Goal: Task Accomplishment & Management: Use online tool/utility

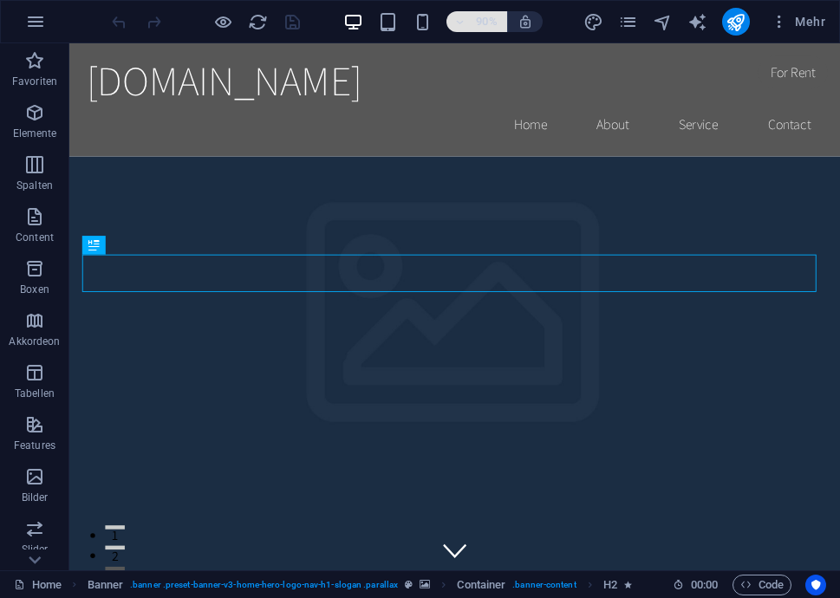
click at [462, 23] on icon "button" at bounding box center [459, 21] width 12 height 11
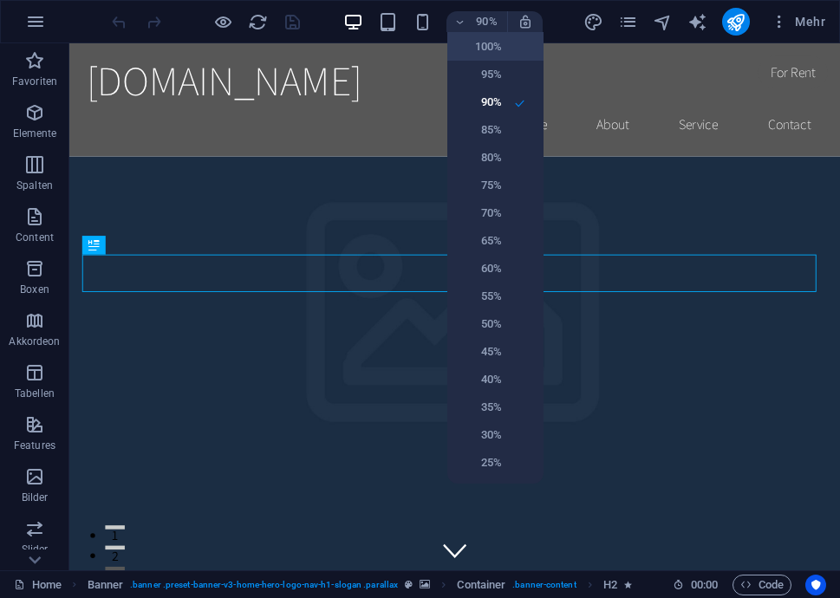
click at [490, 47] on h6 "100%" at bounding box center [480, 46] width 44 height 21
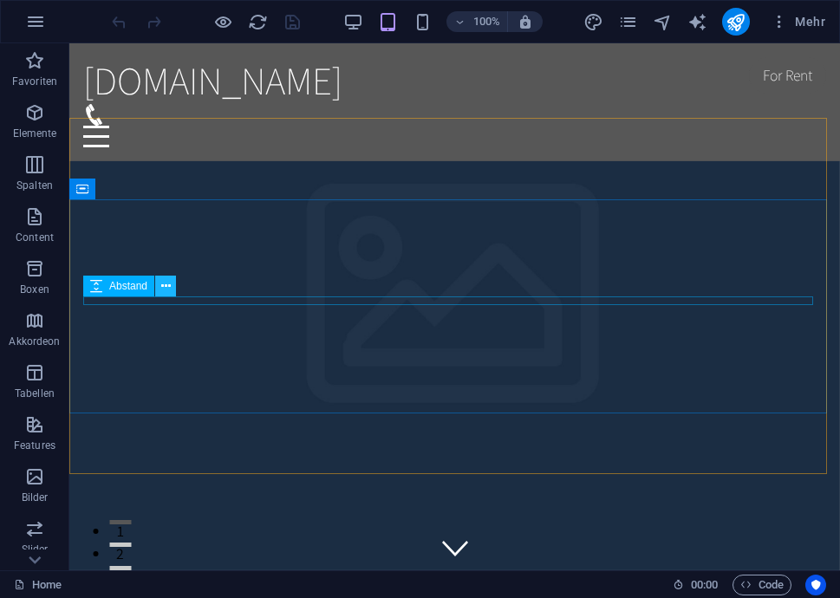
click at [166, 288] on icon at bounding box center [166, 286] width 10 height 18
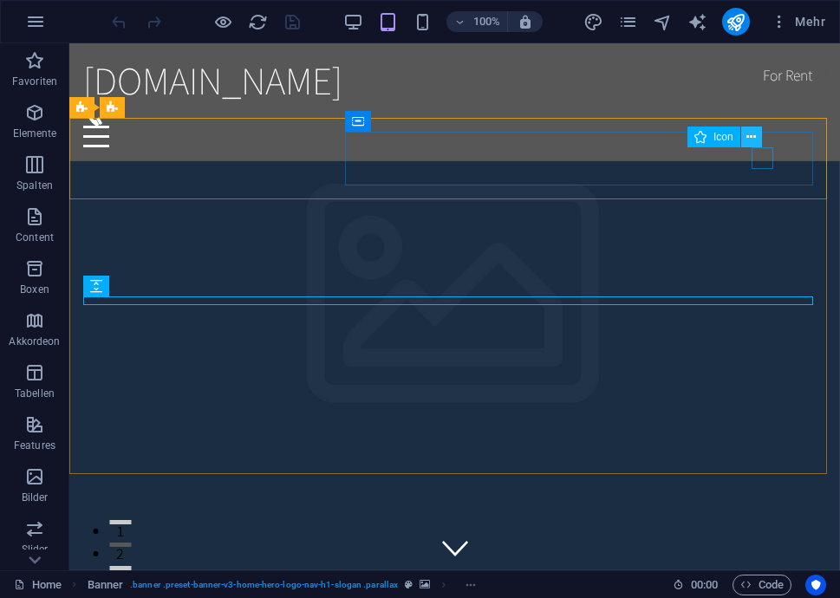
click at [750, 134] on icon at bounding box center [752, 137] width 10 height 18
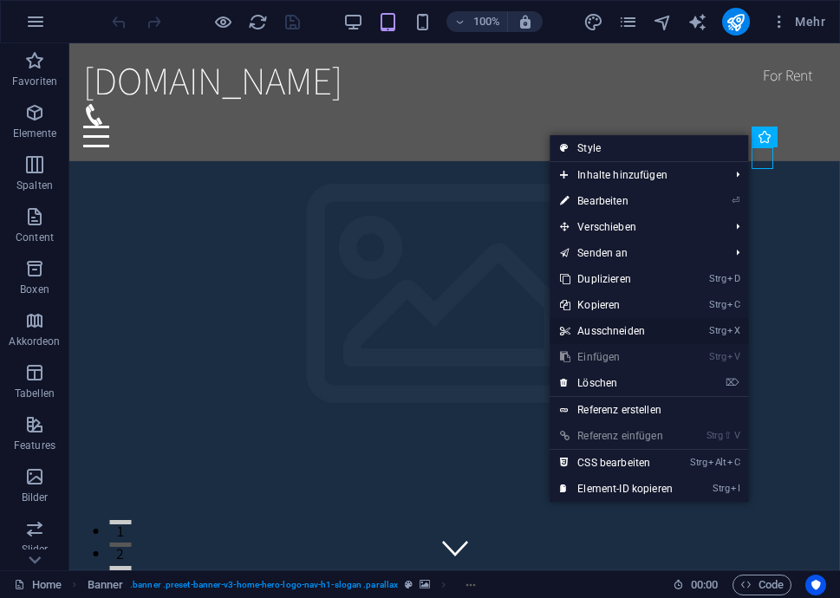
click at [628, 331] on link "Strg X Ausschneiden" at bounding box center [617, 331] width 134 height 26
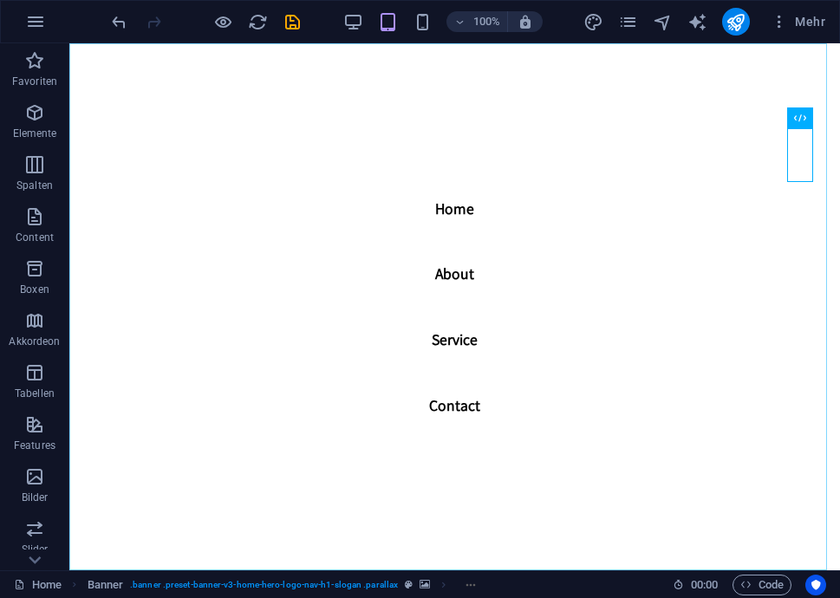
click at [800, 141] on nav "Home About Service Contact" at bounding box center [454, 306] width 771 height 527
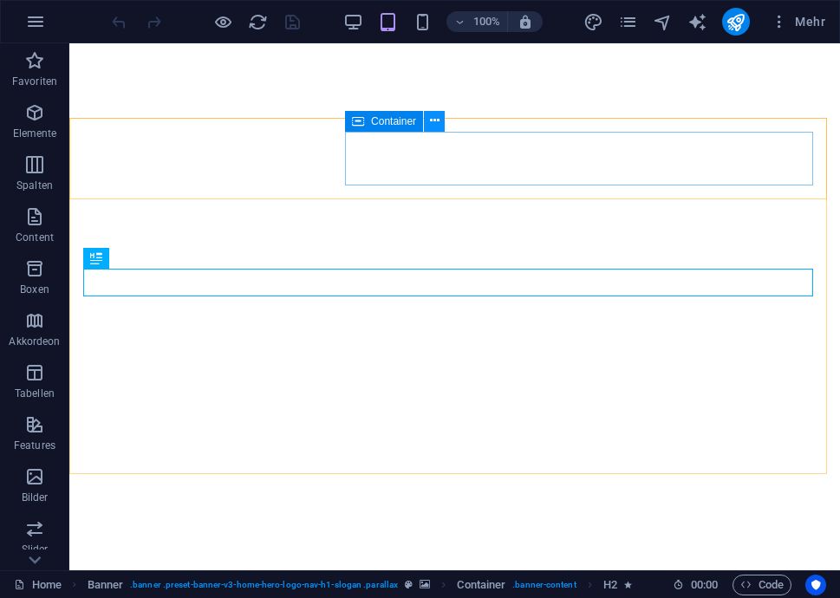
click at [435, 124] on icon at bounding box center [435, 121] width 10 height 18
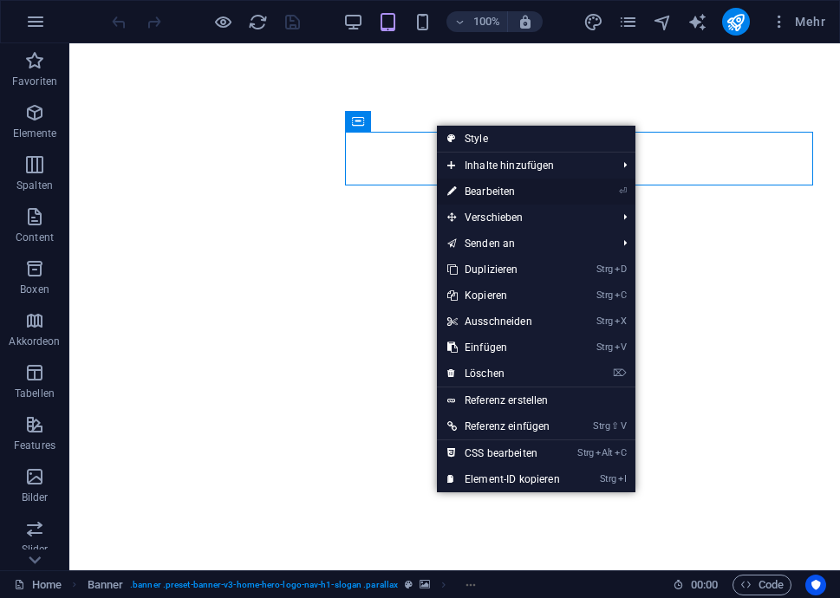
click at [477, 186] on link "⏎ Bearbeiten" at bounding box center [504, 192] width 134 height 26
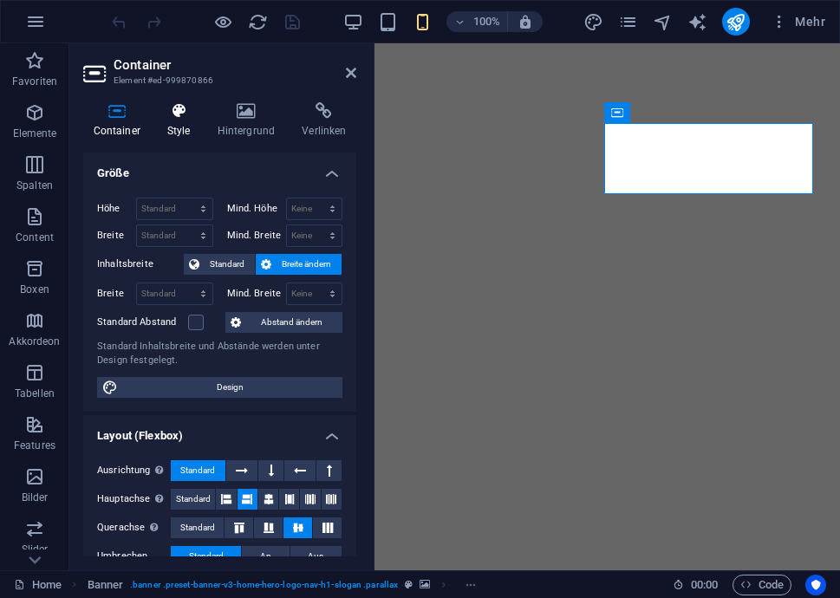
click at [182, 121] on h4 "Style" at bounding box center [182, 120] width 50 height 36
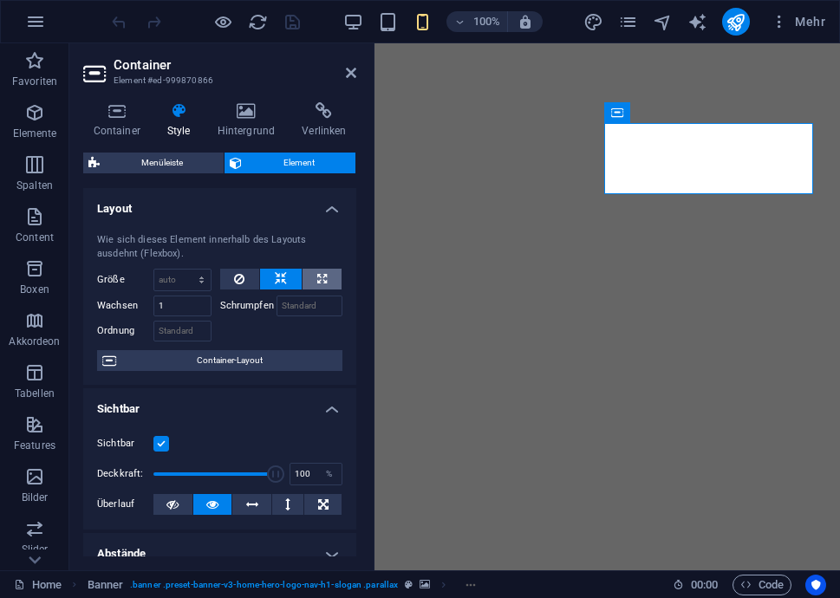
click at [313, 275] on button at bounding box center [322, 279] width 39 height 21
type input "100"
select select "%"
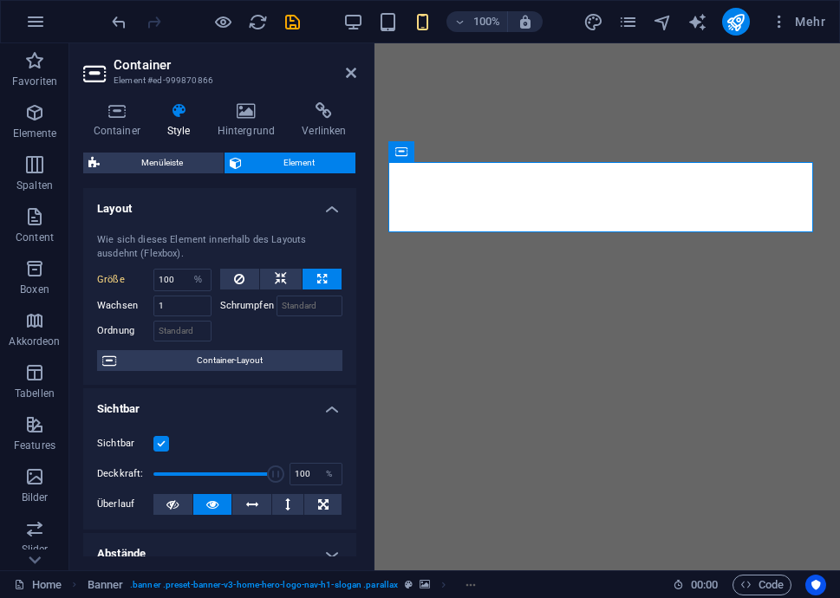
click at [320, 275] on icon at bounding box center [322, 279] width 10 height 21
click at [277, 277] on icon at bounding box center [281, 279] width 12 height 21
select select "DISABLED_OPTION_VALUE"
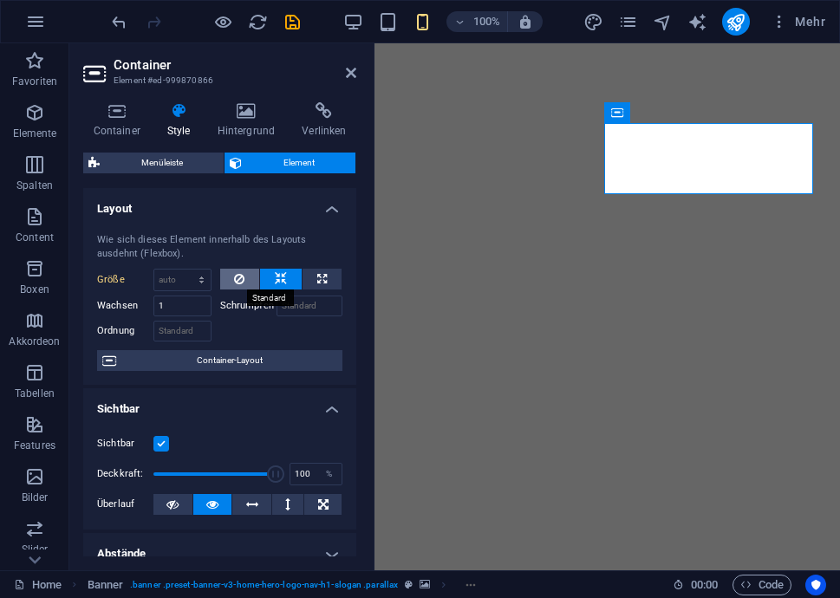
click at [239, 275] on icon at bounding box center [239, 279] width 10 height 21
click at [236, 281] on icon at bounding box center [239, 279] width 10 height 21
click at [317, 278] on icon at bounding box center [322, 279] width 10 height 21
type input "100"
select select "%"
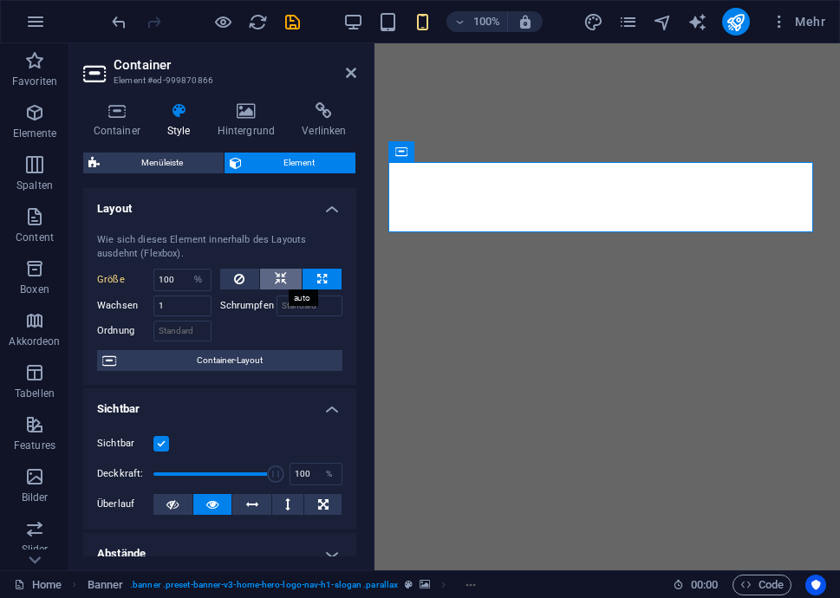
click at [268, 277] on button at bounding box center [281, 279] width 42 height 21
select select "DISABLED_OPTION_VALUE"
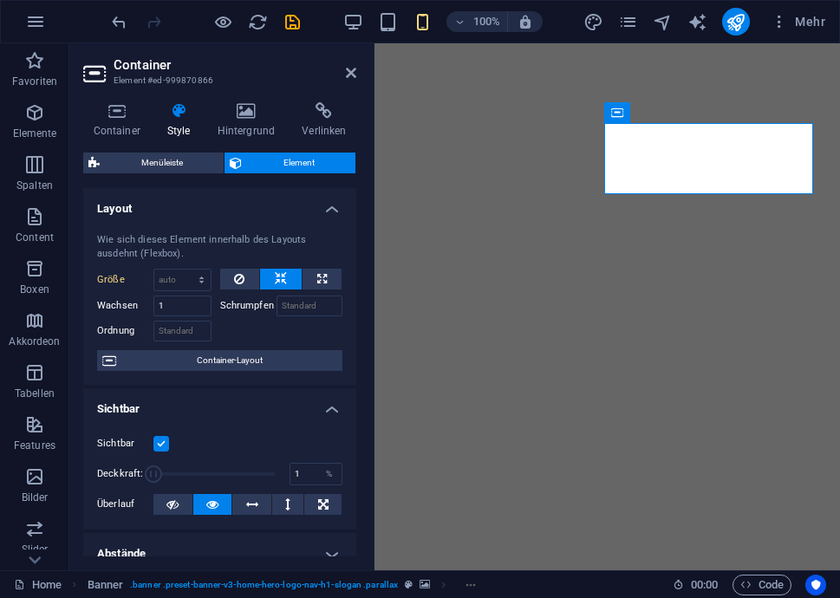
drag, startPoint x: 271, startPoint y: 475, endPoint x: 123, endPoint y: 479, distance: 148.3
click at [123, 479] on div "Deckkraft: 1 %" at bounding box center [219, 474] width 245 height 26
type input "100"
drag, startPoint x: 158, startPoint y: 475, endPoint x: 290, endPoint y: 479, distance: 131.8
click at [290, 479] on div "Deckkraft: 100 %" at bounding box center [219, 474] width 245 height 26
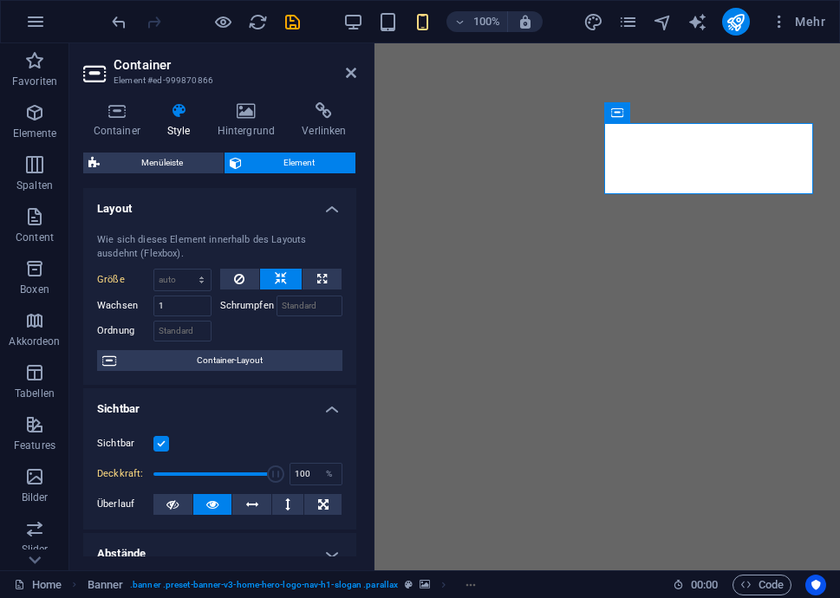
click at [160, 446] on label at bounding box center [161, 444] width 16 height 16
click at [0, 0] on input "Sichtbar" at bounding box center [0, 0] width 0 height 0
click at [160, 446] on label at bounding box center [161, 444] width 16 height 16
click at [0, 0] on input "Sichtbar" at bounding box center [0, 0] width 0 height 0
click at [252, 503] on icon at bounding box center [252, 504] width 12 height 21
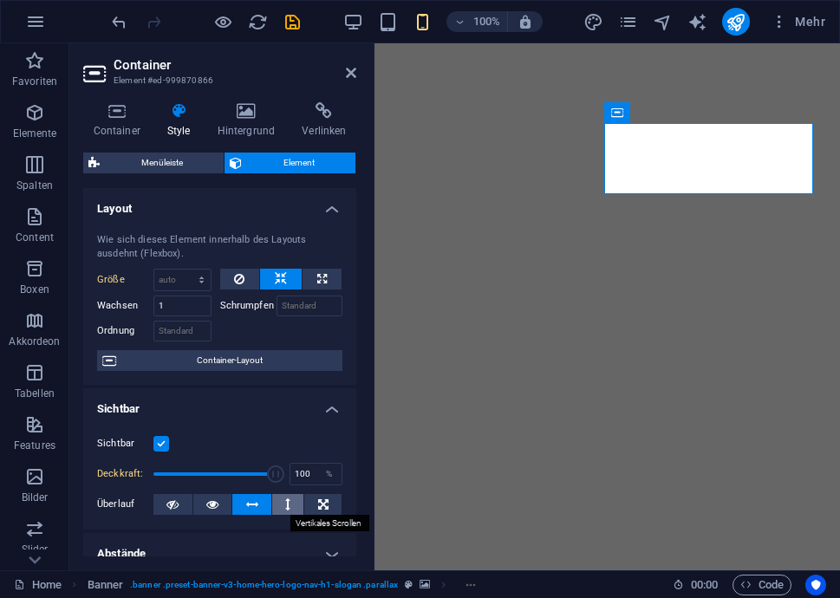
click at [287, 506] on icon at bounding box center [287, 504] width 5 height 21
drag, startPoint x: 314, startPoint y: 506, endPoint x: 299, endPoint y: 507, distance: 14.8
click at [314, 506] on button at bounding box center [322, 504] width 37 height 21
click at [199, 508] on button at bounding box center [212, 504] width 39 height 21
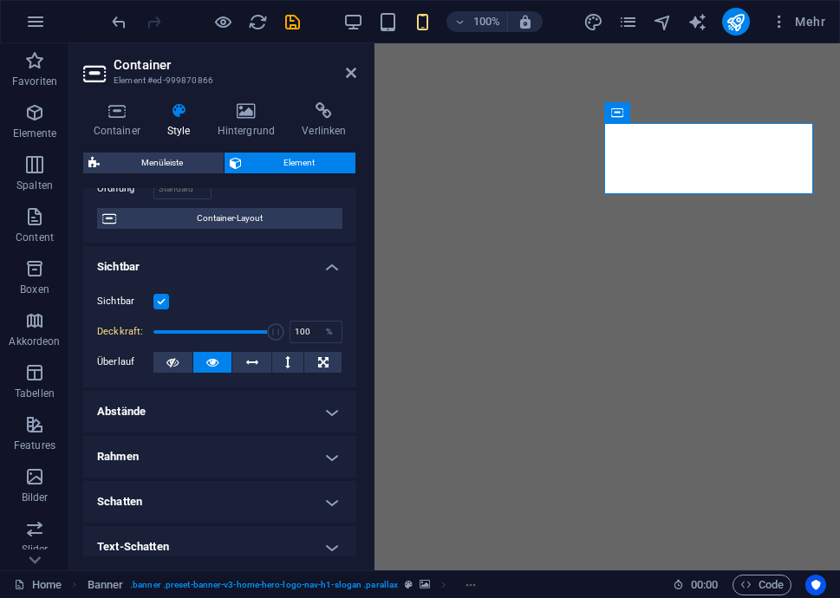
scroll to position [173, 0]
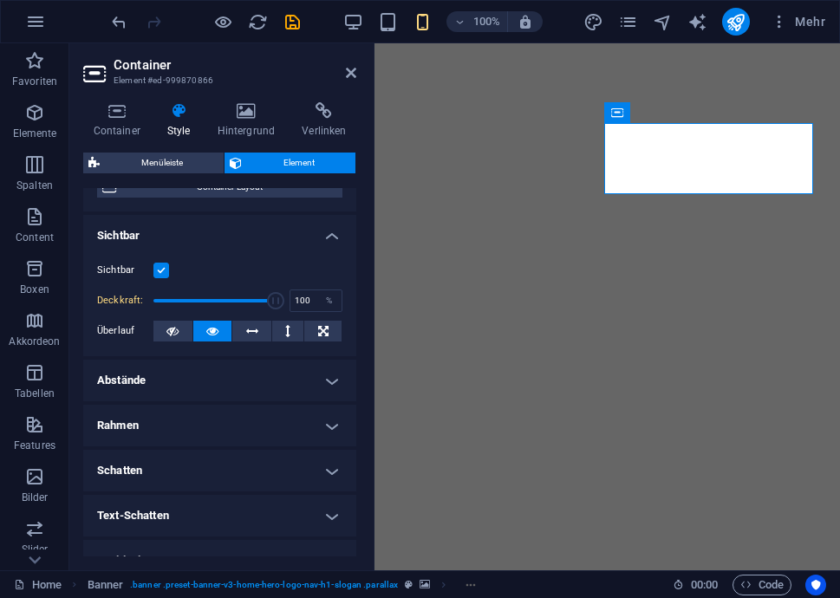
click at [205, 375] on h4 "Abstände" at bounding box center [219, 381] width 273 height 42
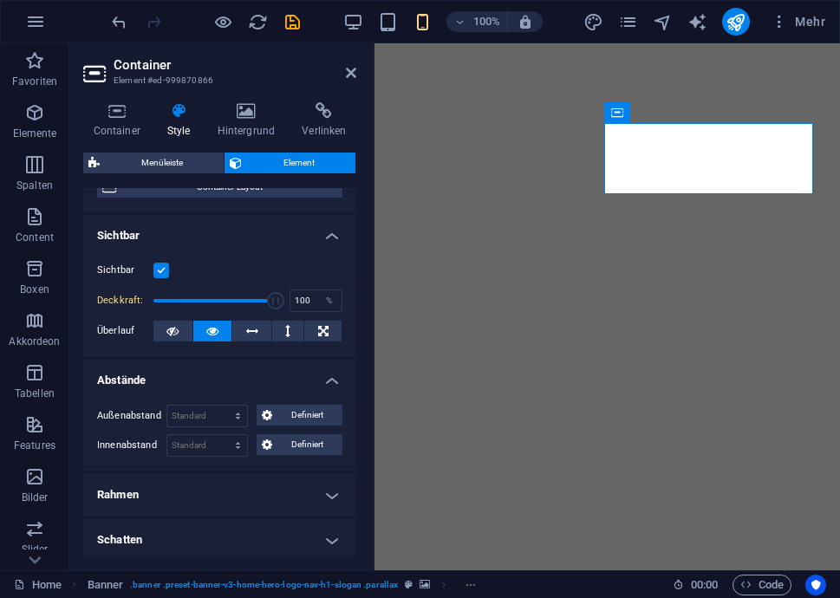
click at [228, 487] on h4 "Rahmen" at bounding box center [219, 495] width 273 height 42
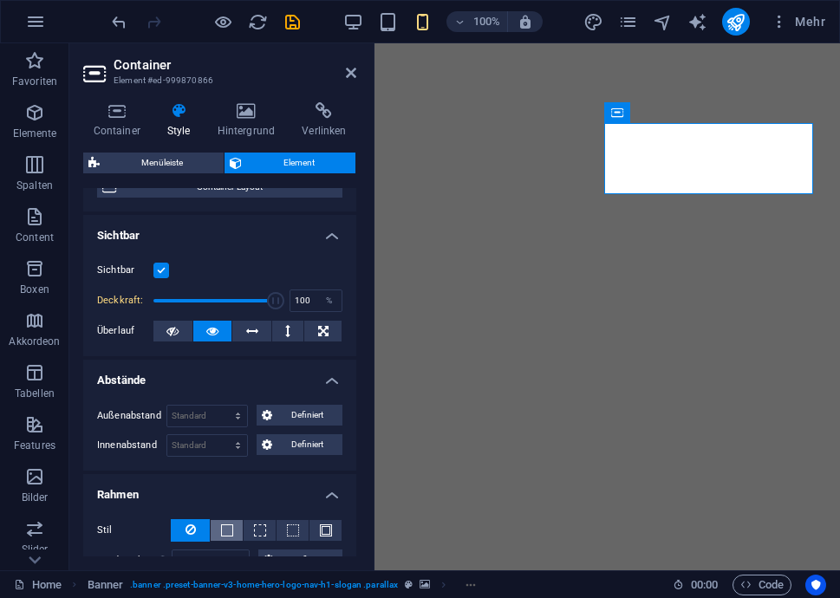
click at [225, 530] on span at bounding box center [227, 531] width 12 height 12
click at [263, 530] on span at bounding box center [260, 531] width 12 height 12
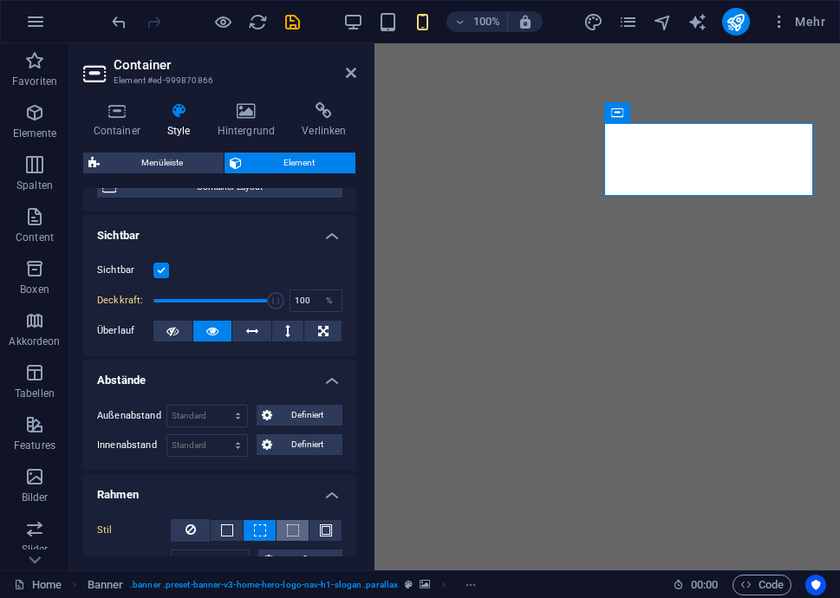
click at [292, 530] on span at bounding box center [293, 531] width 12 height 12
click at [320, 530] on span at bounding box center [326, 531] width 12 height 12
click at [195, 534] on button at bounding box center [190, 530] width 39 height 23
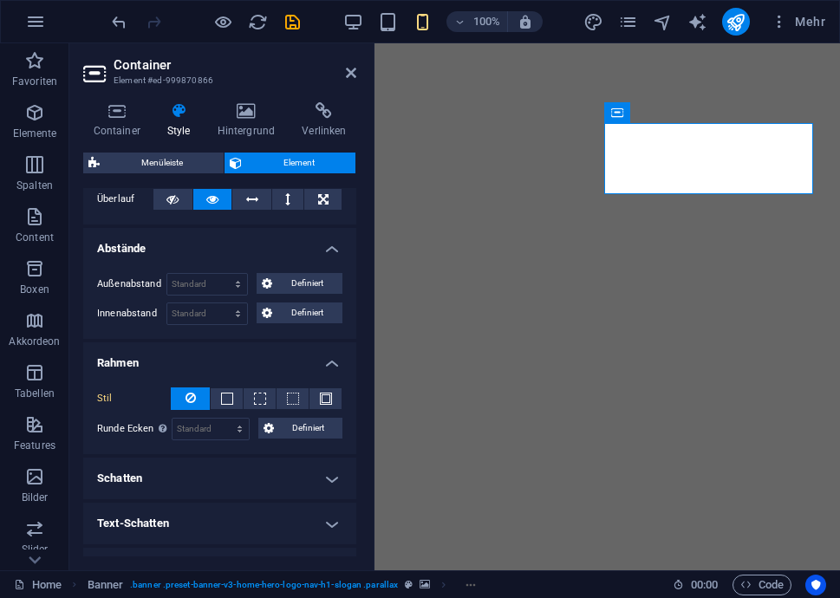
scroll to position [347, 0]
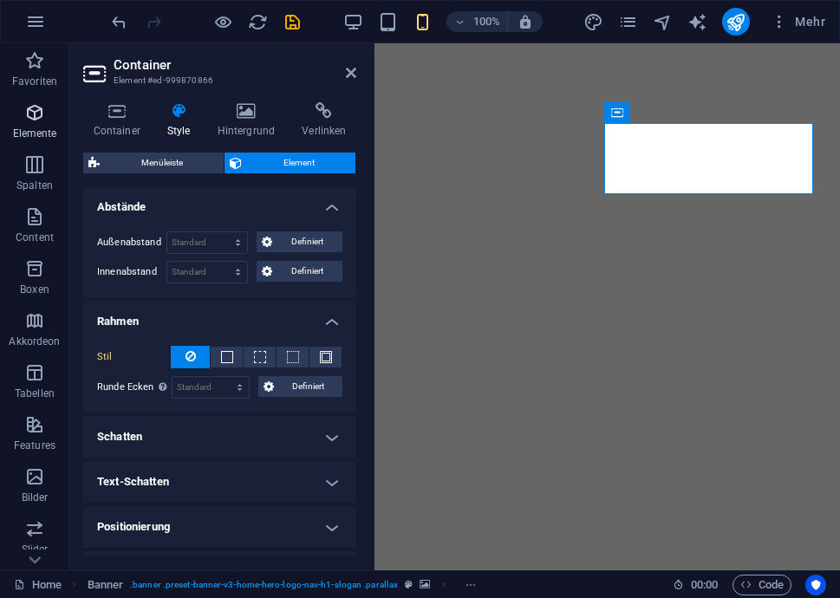
click at [31, 123] on span "Elemente" at bounding box center [34, 123] width 69 height 42
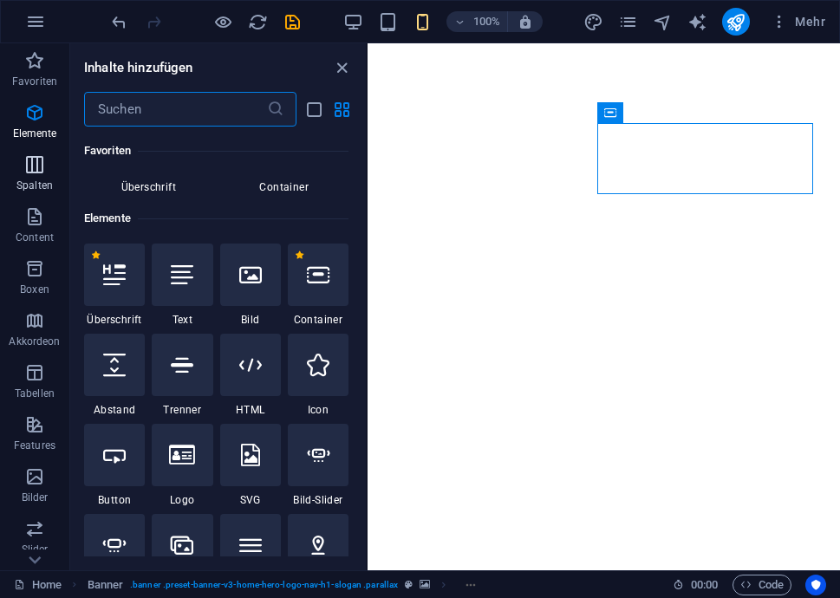
scroll to position [185, 0]
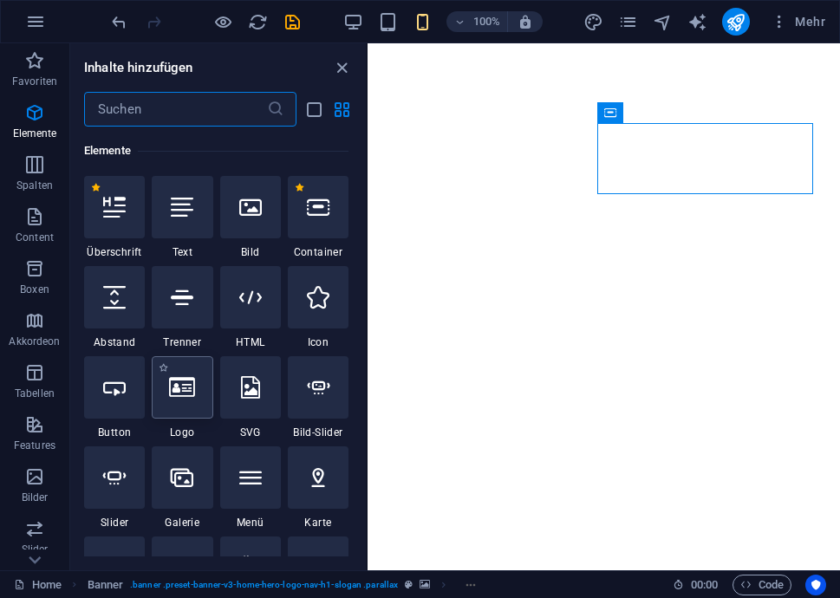
click at [195, 391] on icon at bounding box center [182, 387] width 26 height 23
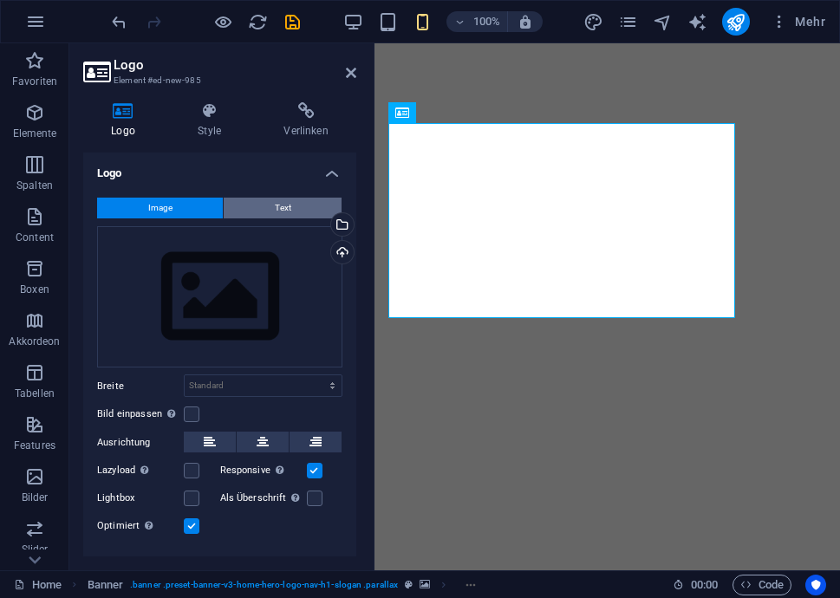
click at [283, 206] on span "Text" at bounding box center [283, 208] width 16 height 21
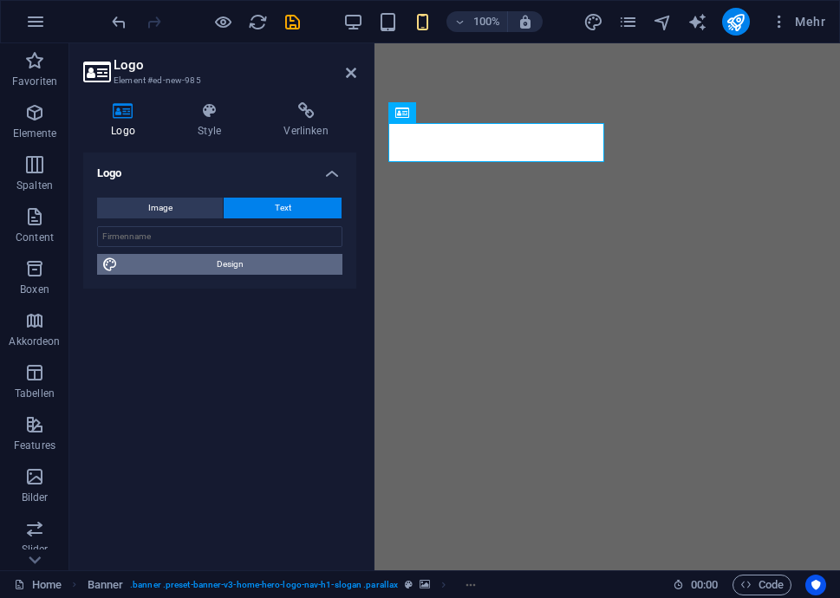
click at [263, 273] on span "Design" at bounding box center [230, 264] width 214 height 21
select select "rem"
select select "200"
select select "px"
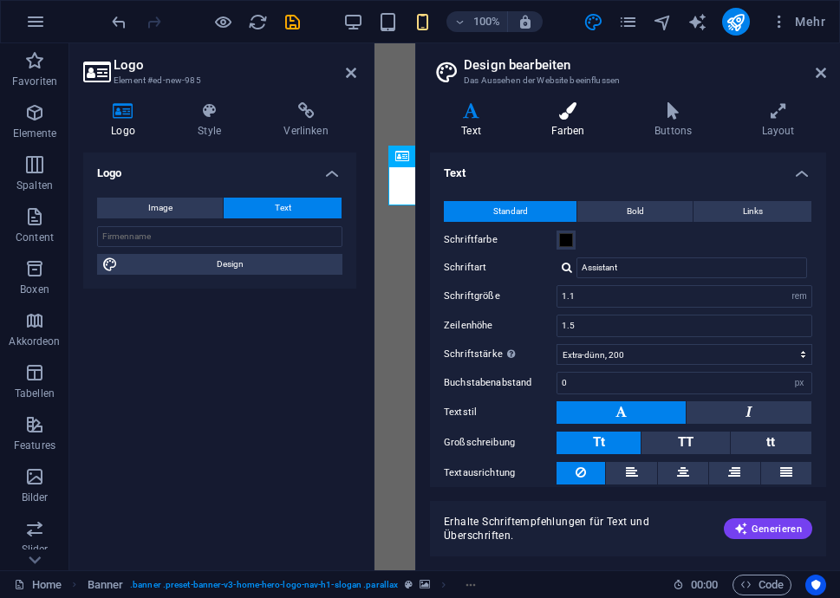
click at [578, 109] on icon at bounding box center [567, 110] width 97 height 17
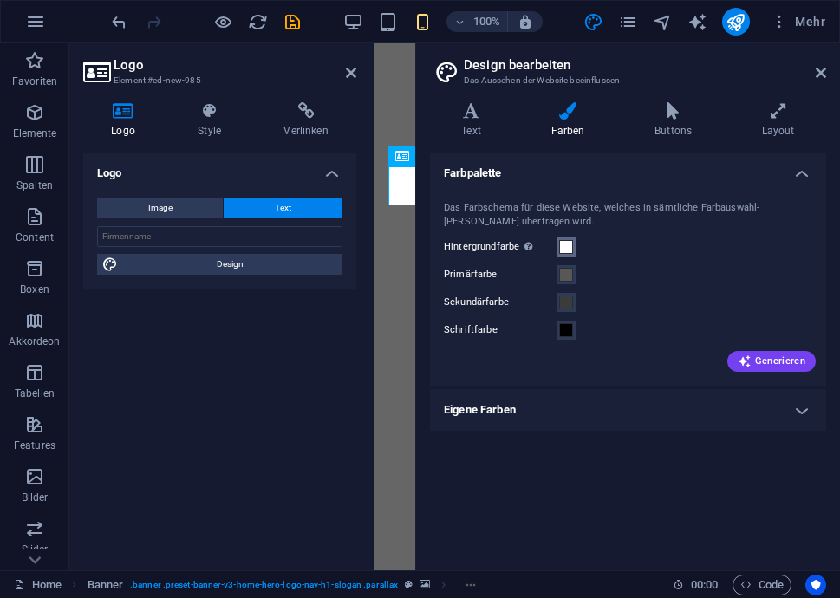
click at [567, 251] on span at bounding box center [566, 247] width 14 height 14
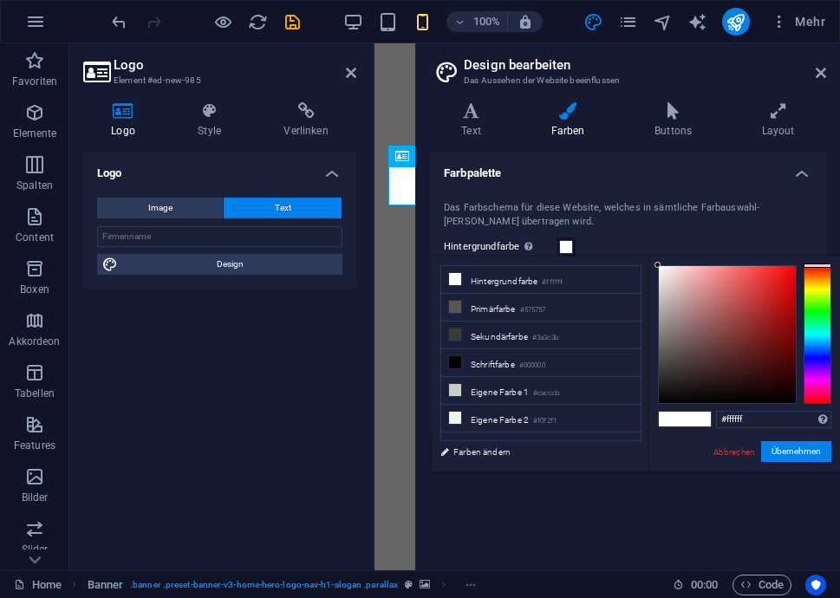
type input "#f90000"
click at [795, 268] on div at bounding box center [727, 334] width 137 height 137
click at [799, 451] on button "Übernehmen" at bounding box center [796, 451] width 70 height 21
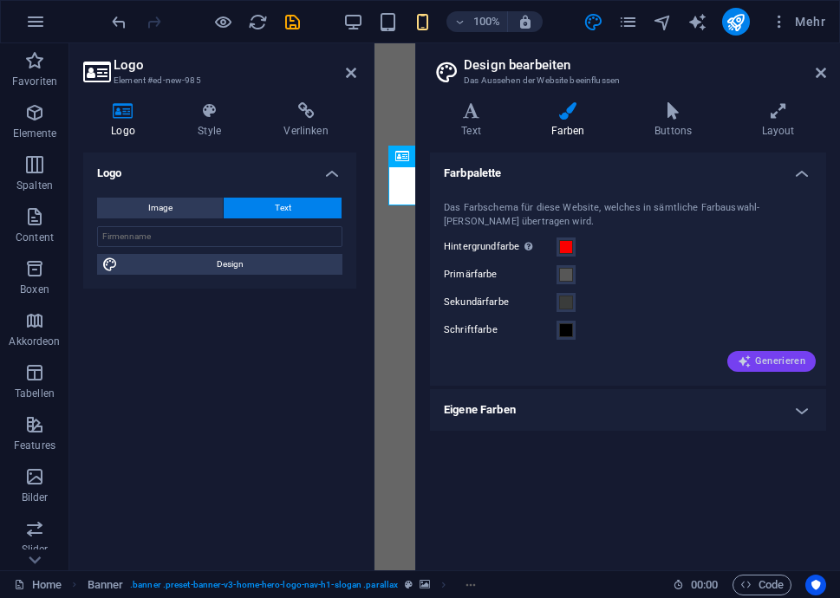
click at [771, 362] on span "Generieren" at bounding box center [772, 362] width 68 height 14
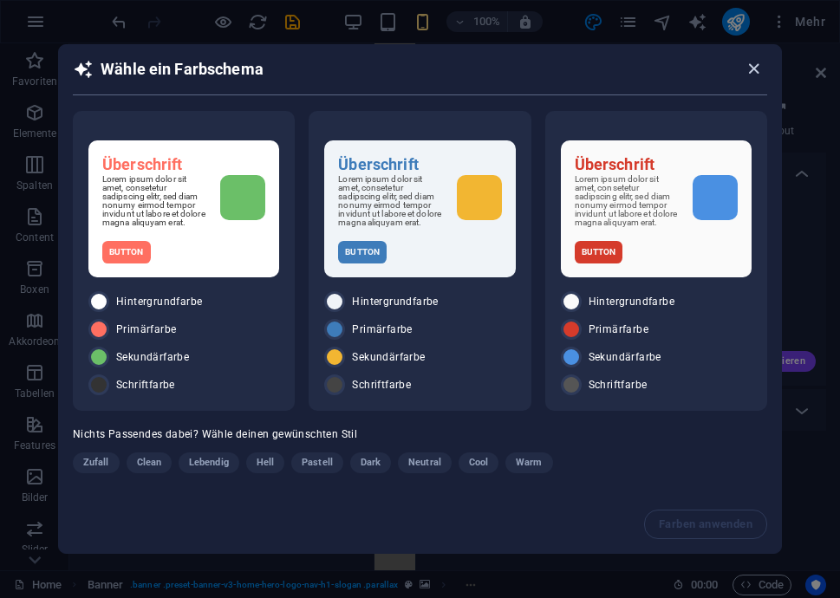
click at [752, 67] on icon "button" at bounding box center [754, 69] width 20 height 20
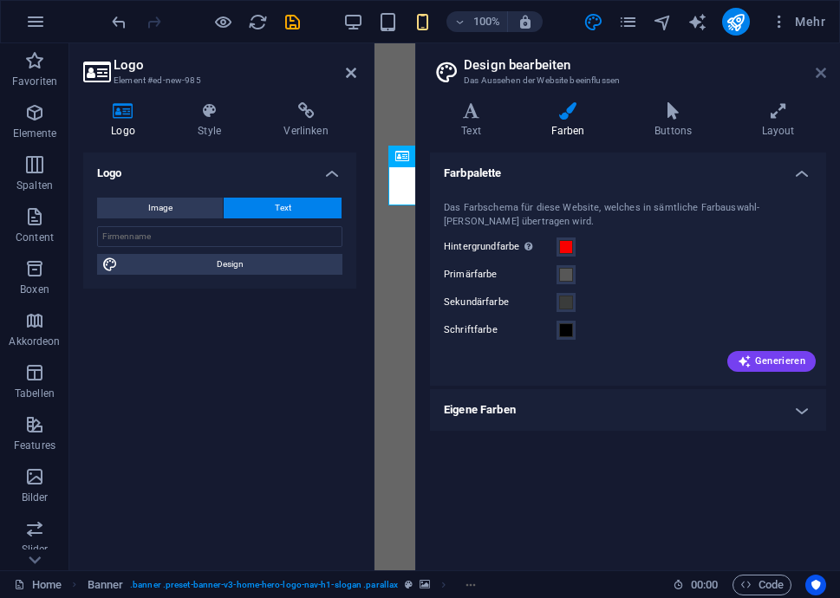
click at [822, 75] on icon at bounding box center [821, 73] width 10 height 14
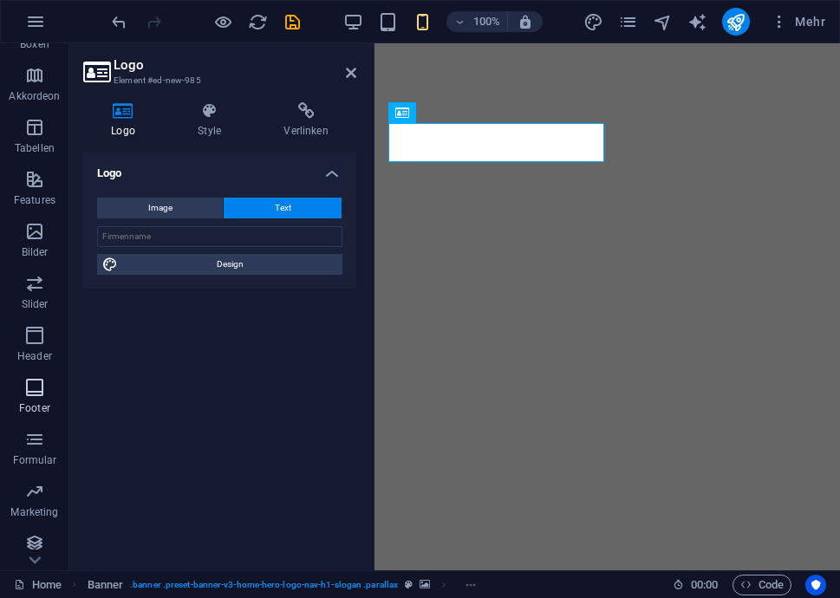
scroll to position [253, 0]
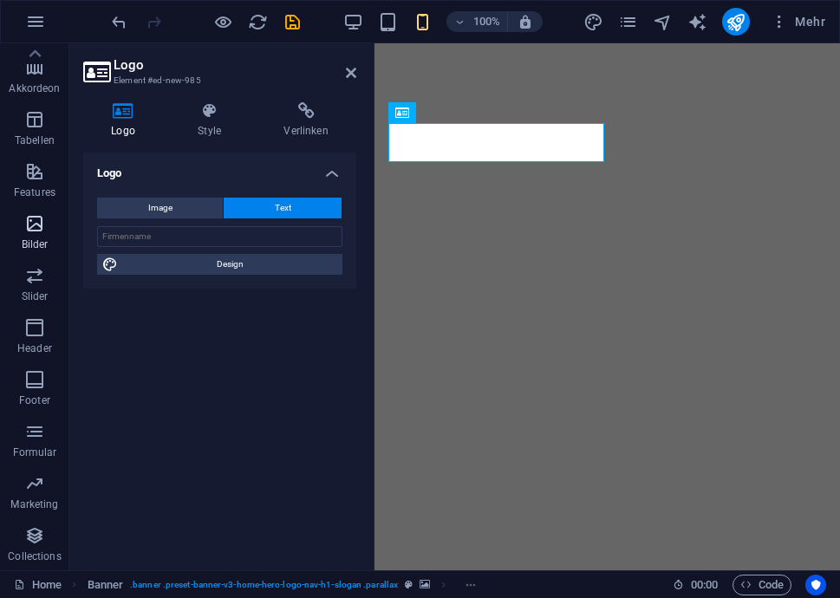
click at [31, 232] on icon "button" at bounding box center [34, 223] width 21 height 21
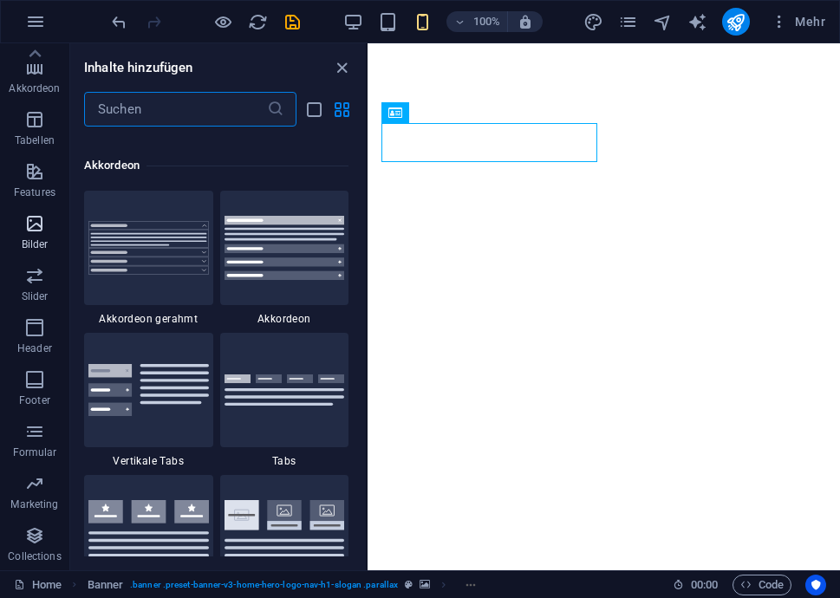
scroll to position [8792, 0]
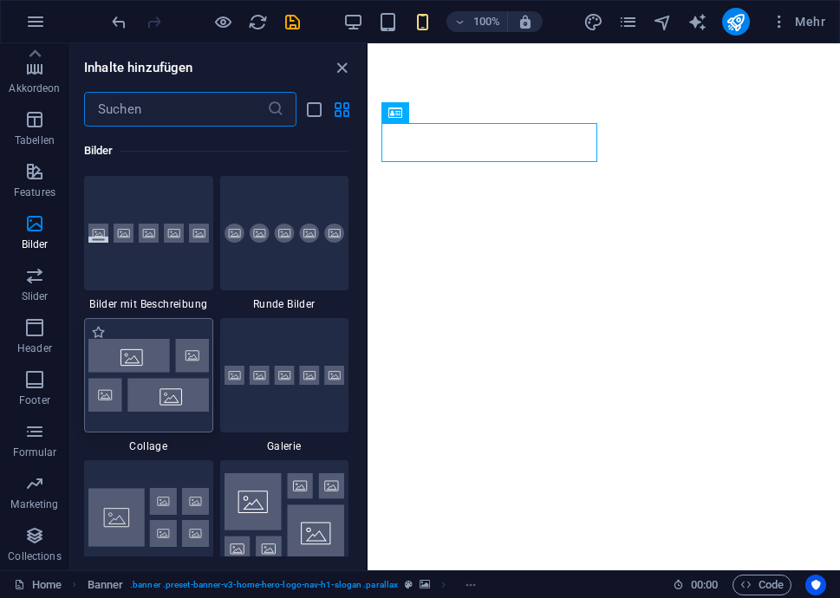
click at [145, 401] on img at bounding box center [148, 375] width 121 height 72
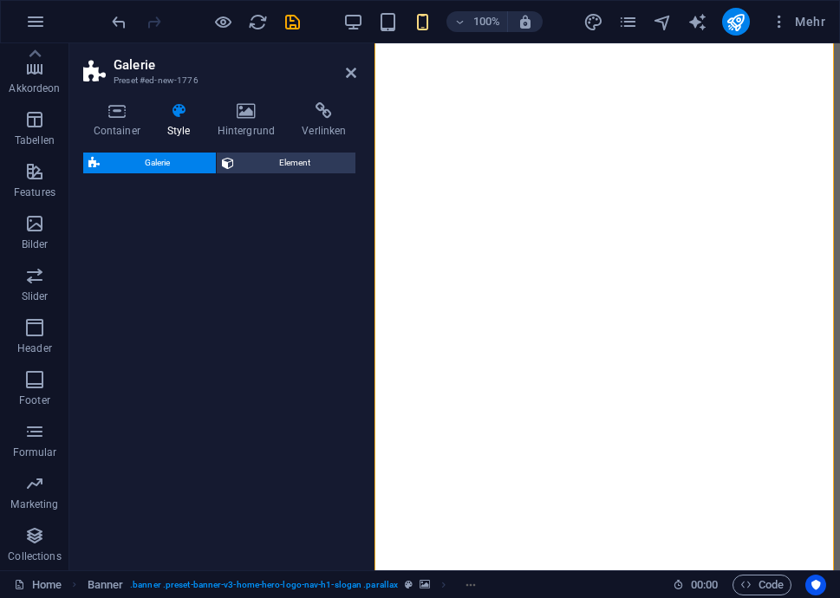
select select "rem"
select select "preset-gallery-v3-collage"
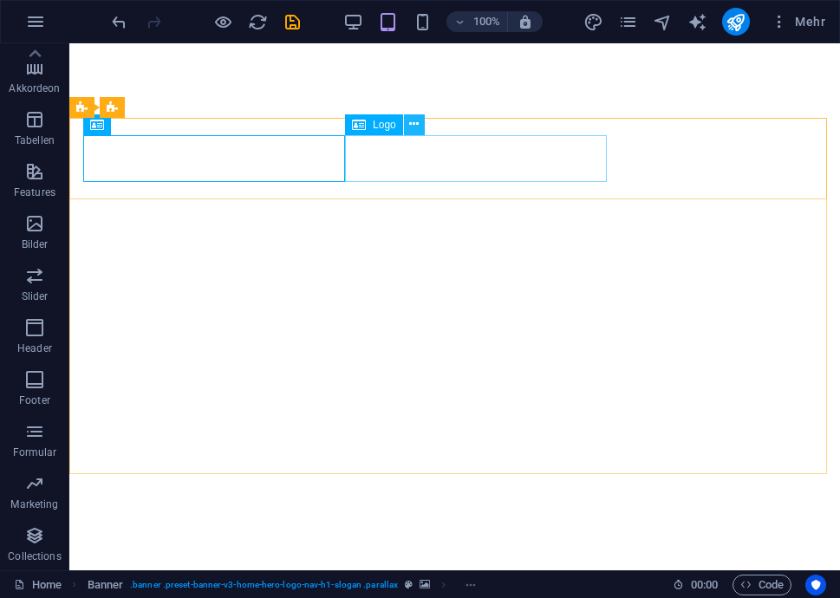
click at [415, 127] on icon at bounding box center [414, 124] width 10 height 18
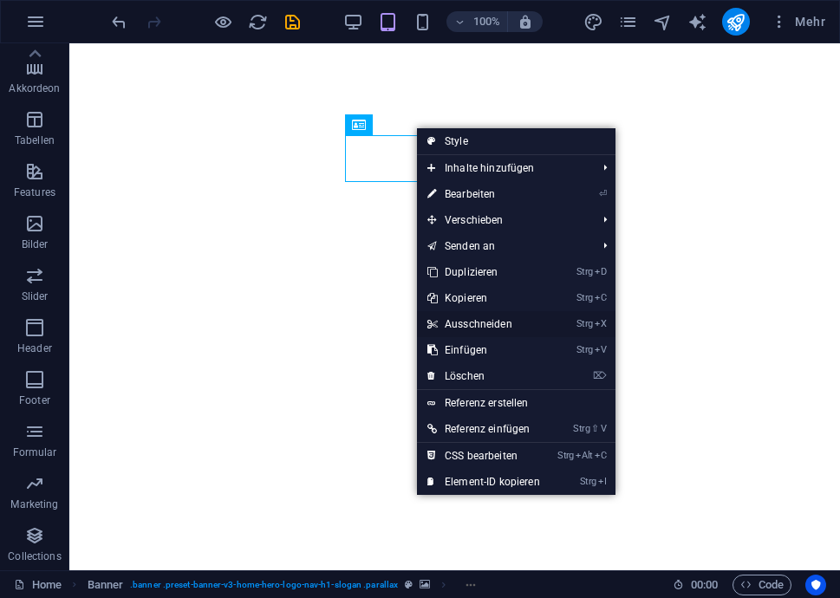
click at [475, 325] on link "Strg X Ausschneiden" at bounding box center [484, 324] width 134 height 26
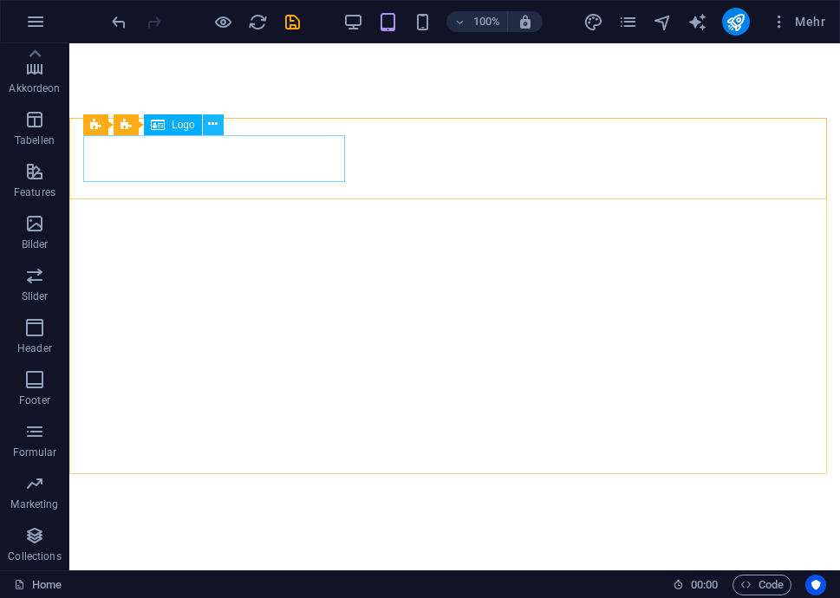
click at [213, 127] on icon at bounding box center [213, 124] width 10 height 18
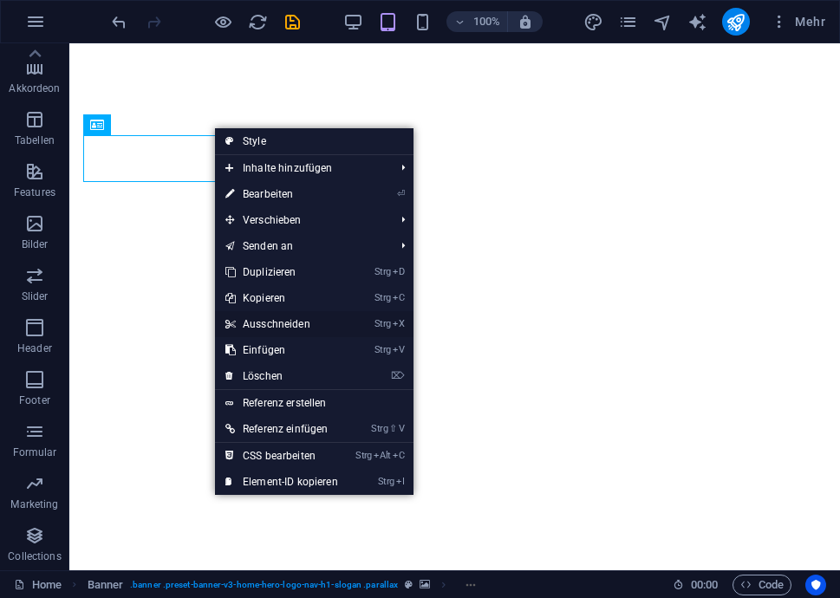
click at [287, 319] on link "Strg X Ausschneiden" at bounding box center [282, 324] width 134 height 26
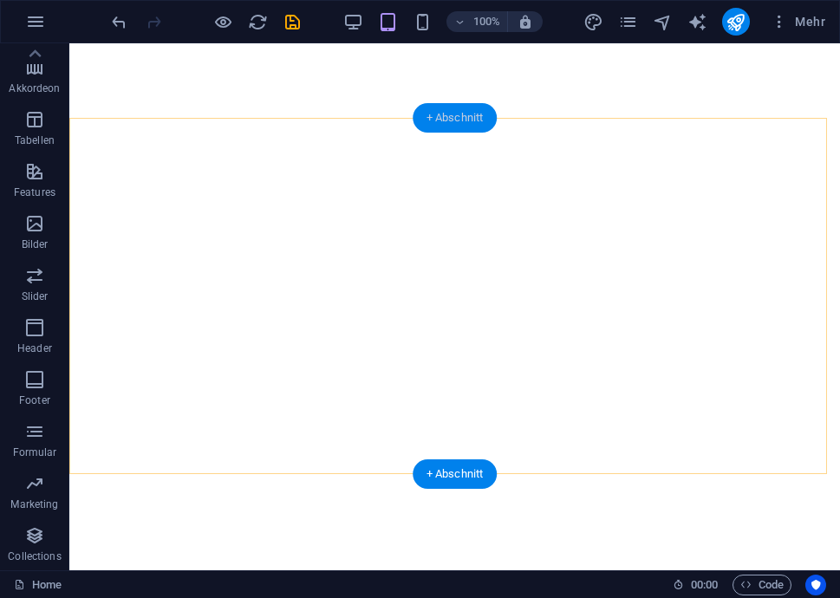
click at [455, 123] on div "+ Abschnitt" at bounding box center [455, 117] width 85 height 29
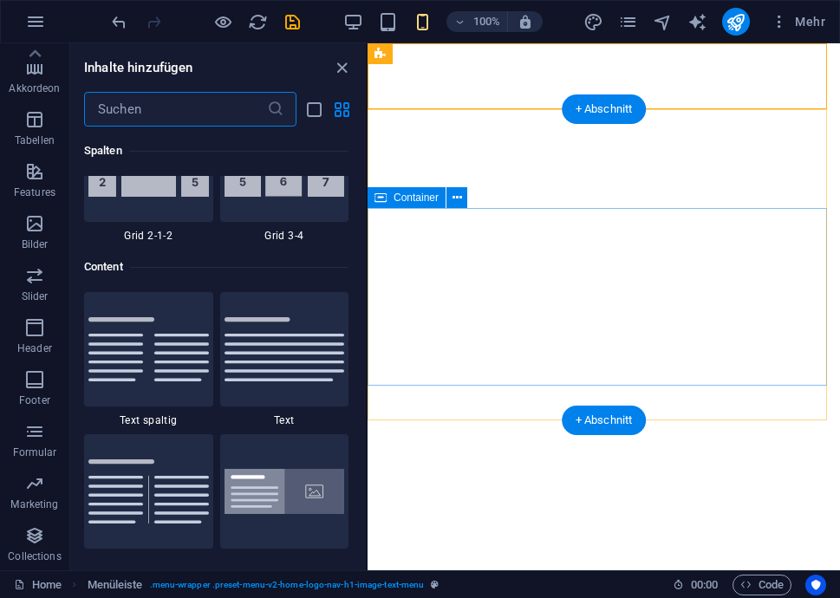
scroll to position [3034, 0]
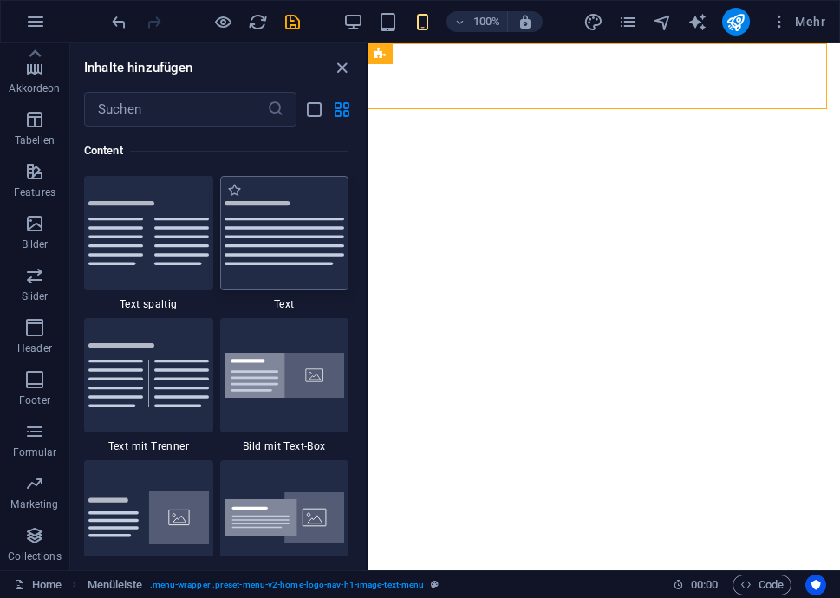
click at [269, 226] on img at bounding box center [285, 233] width 121 height 64
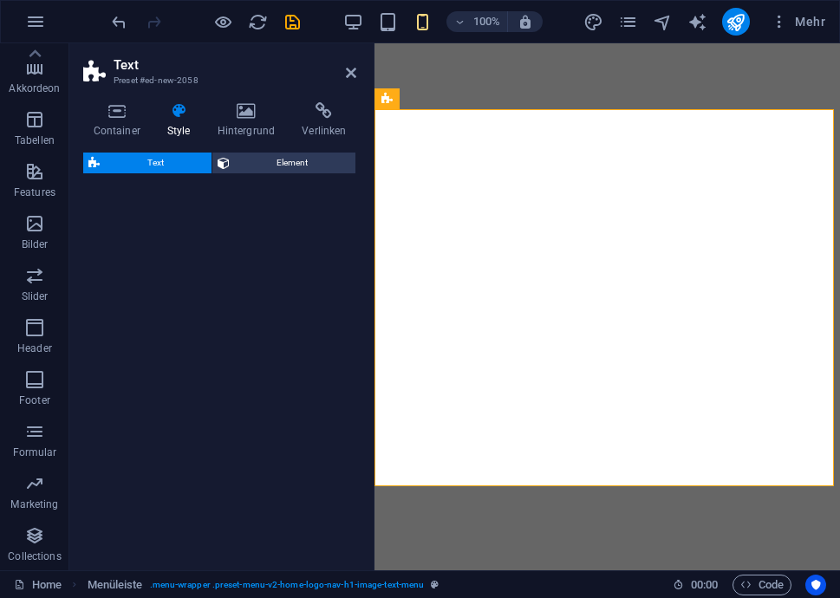
select select "preset-text-v2-default"
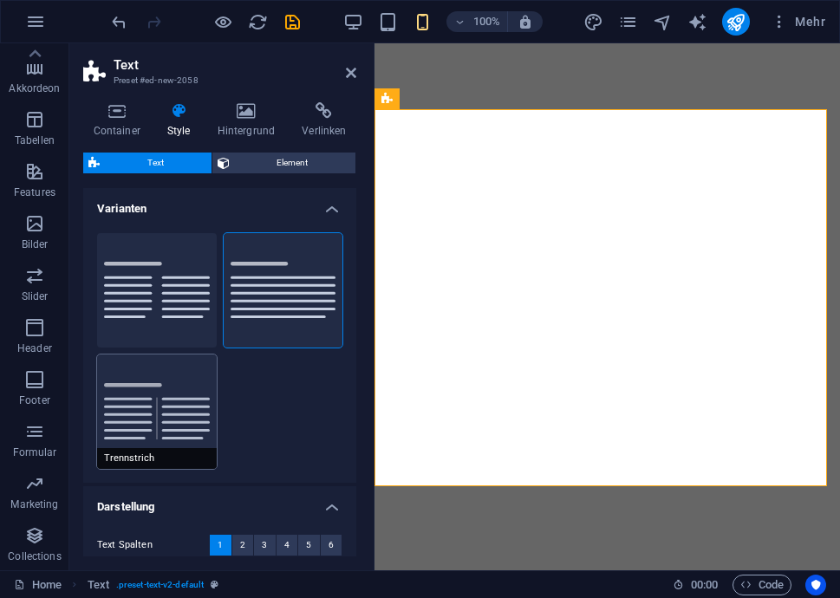
click at [140, 424] on button "Trennstrich" at bounding box center [157, 412] width 120 height 114
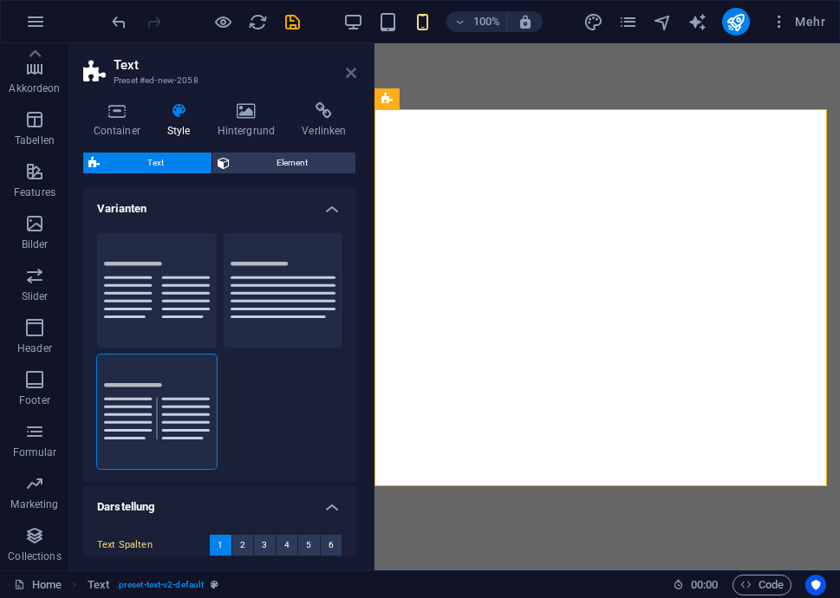
click at [352, 75] on icon at bounding box center [351, 73] width 10 height 14
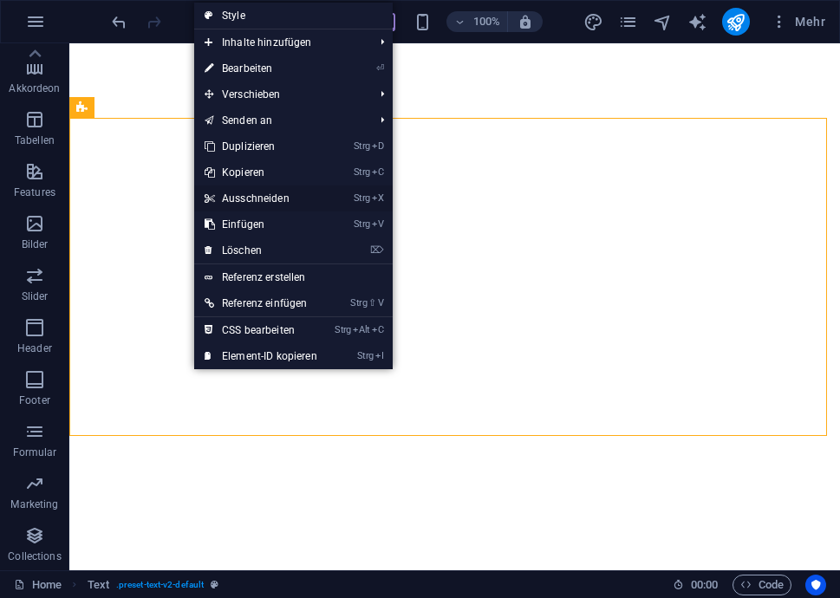
click at [251, 200] on link "Strg X Ausschneiden" at bounding box center [261, 199] width 134 height 26
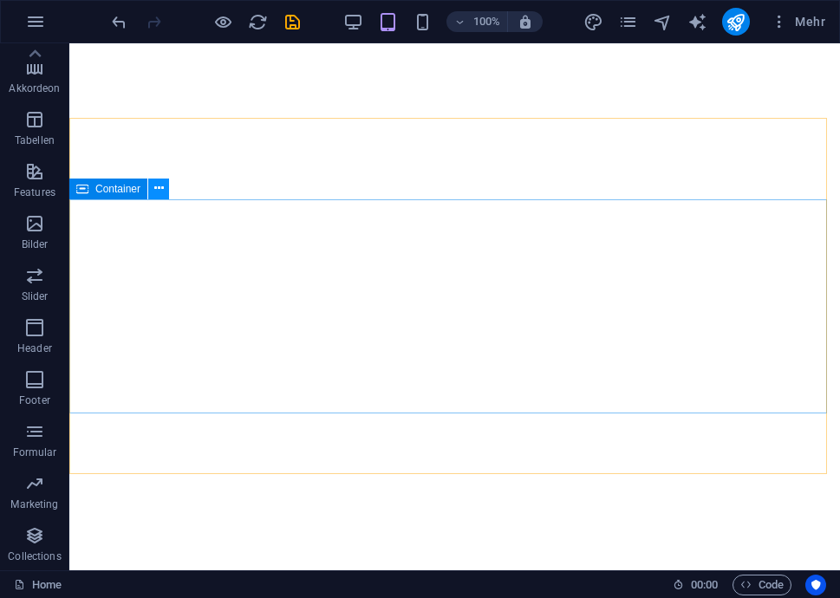
click at [161, 191] on icon at bounding box center [159, 188] width 10 height 18
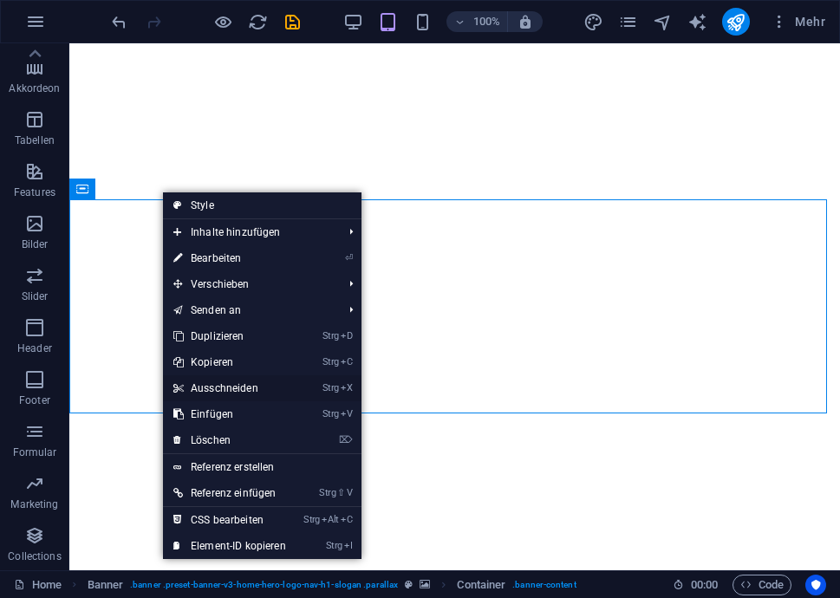
click at [245, 390] on link "Strg X Ausschneiden" at bounding box center [230, 388] width 134 height 26
